Goal: Communication & Community: Answer question/provide support

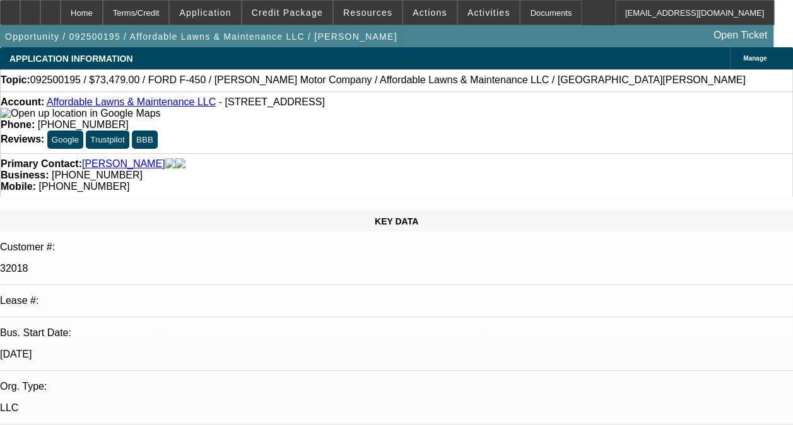
select select "0"
select select "2"
select select "0.1"
select select "4"
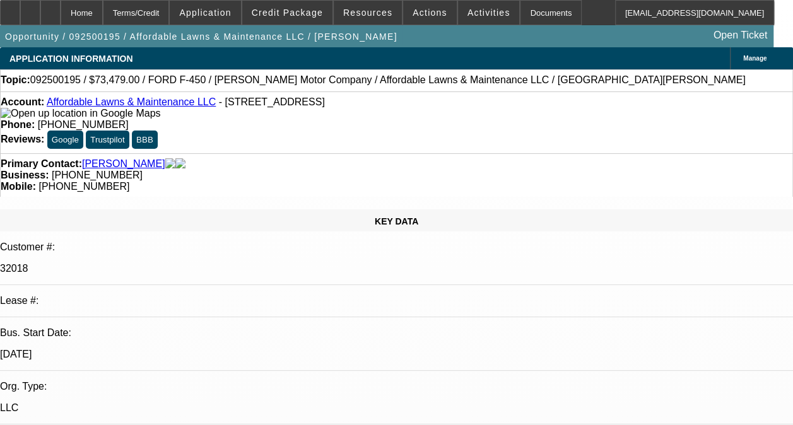
radio input "true"
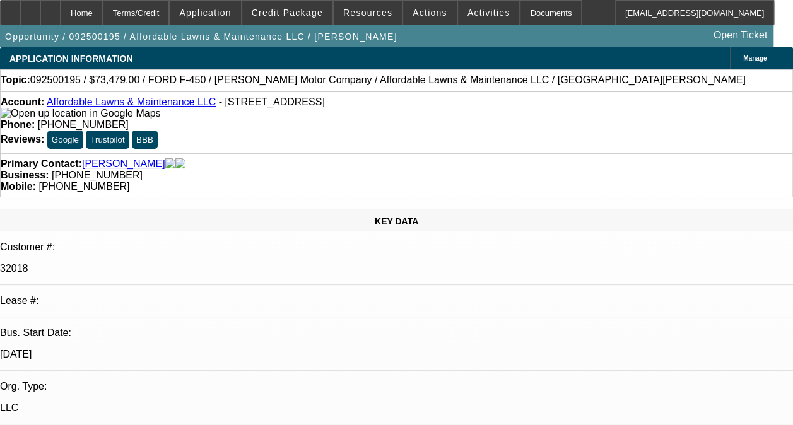
scroll to position [119, 0]
type textarea "-01 THRU -05 ACCOUNTS ARE ALL ON ONGOING ACH (-01,-02,-03,-05 ARE DISC SVC DEAL…"
radio input "true"
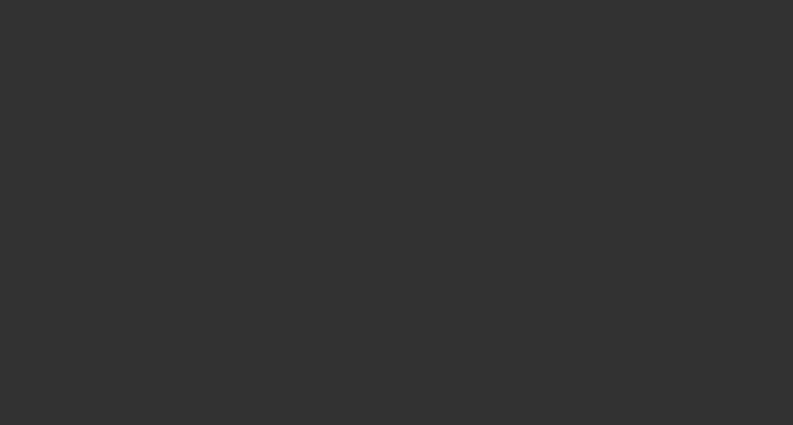
scroll to position [0, 0]
